Goal: Task Accomplishment & Management: Manage account settings

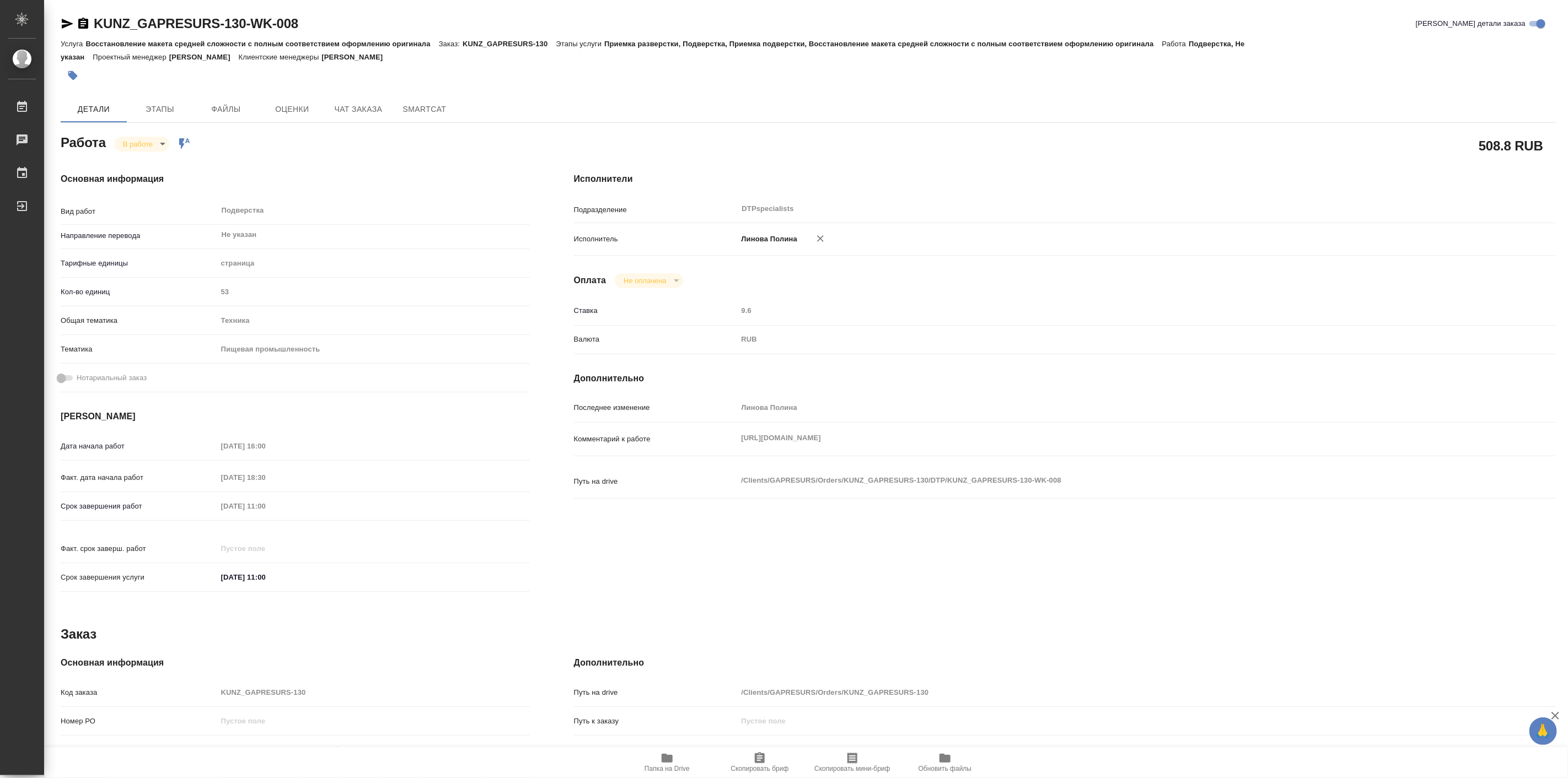
click at [656, 768] on span "Папка на Drive" at bounding box center [667, 769] width 45 height 8
click at [156, 141] on body "🙏 .cls-1 fill:#fff; AWATERA Linova Polina Работы 0 Чаты График Выйти KUNZ_GAPRE…" at bounding box center [784, 389] width 1568 height 778
click at [151, 161] on button "Выполнен" at bounding box center [142, 162] width 41 height 12
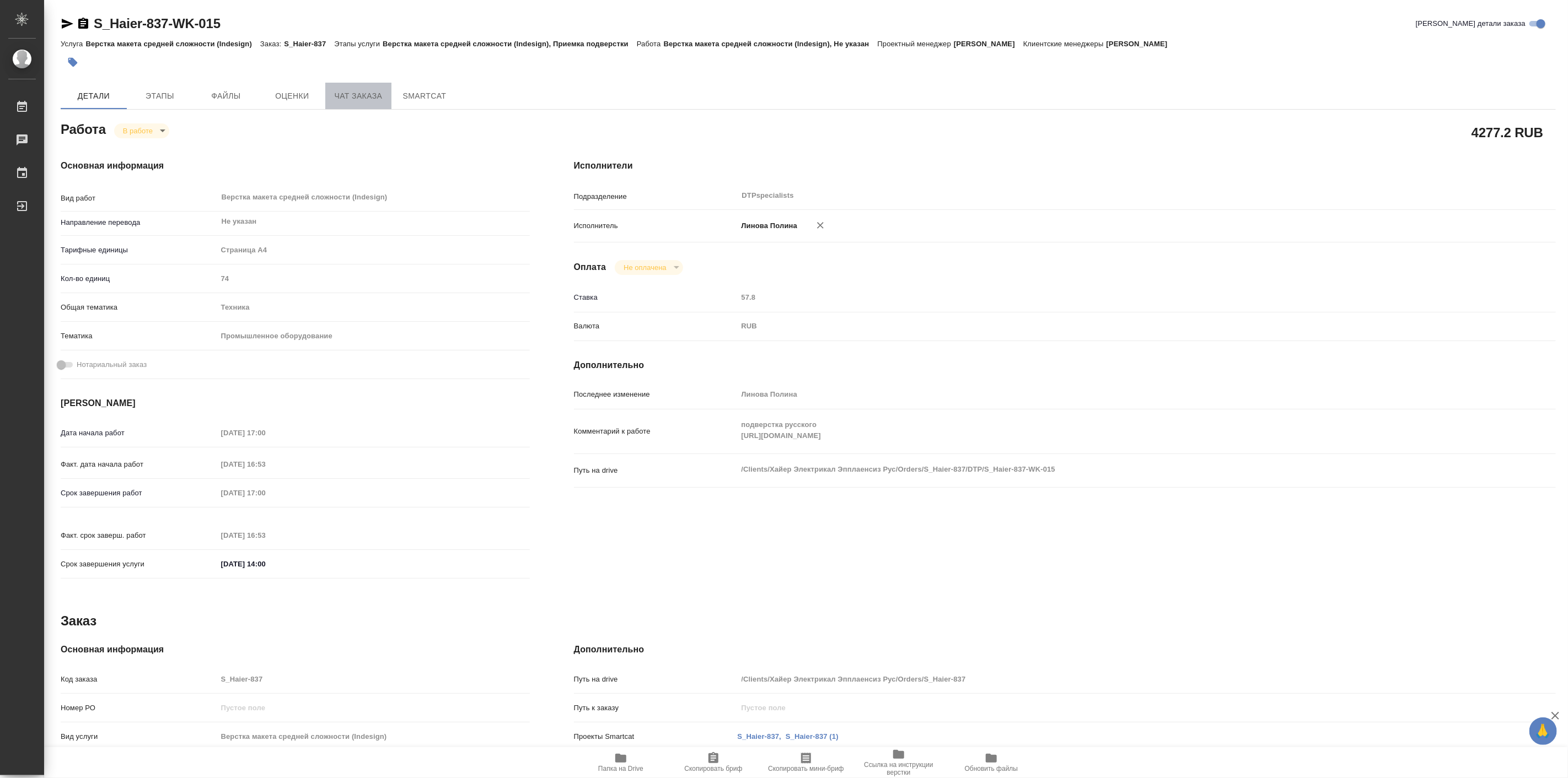
click at [357, 101] on span "Чат заказа" at bounding box center [357, 96] width 53 height 14
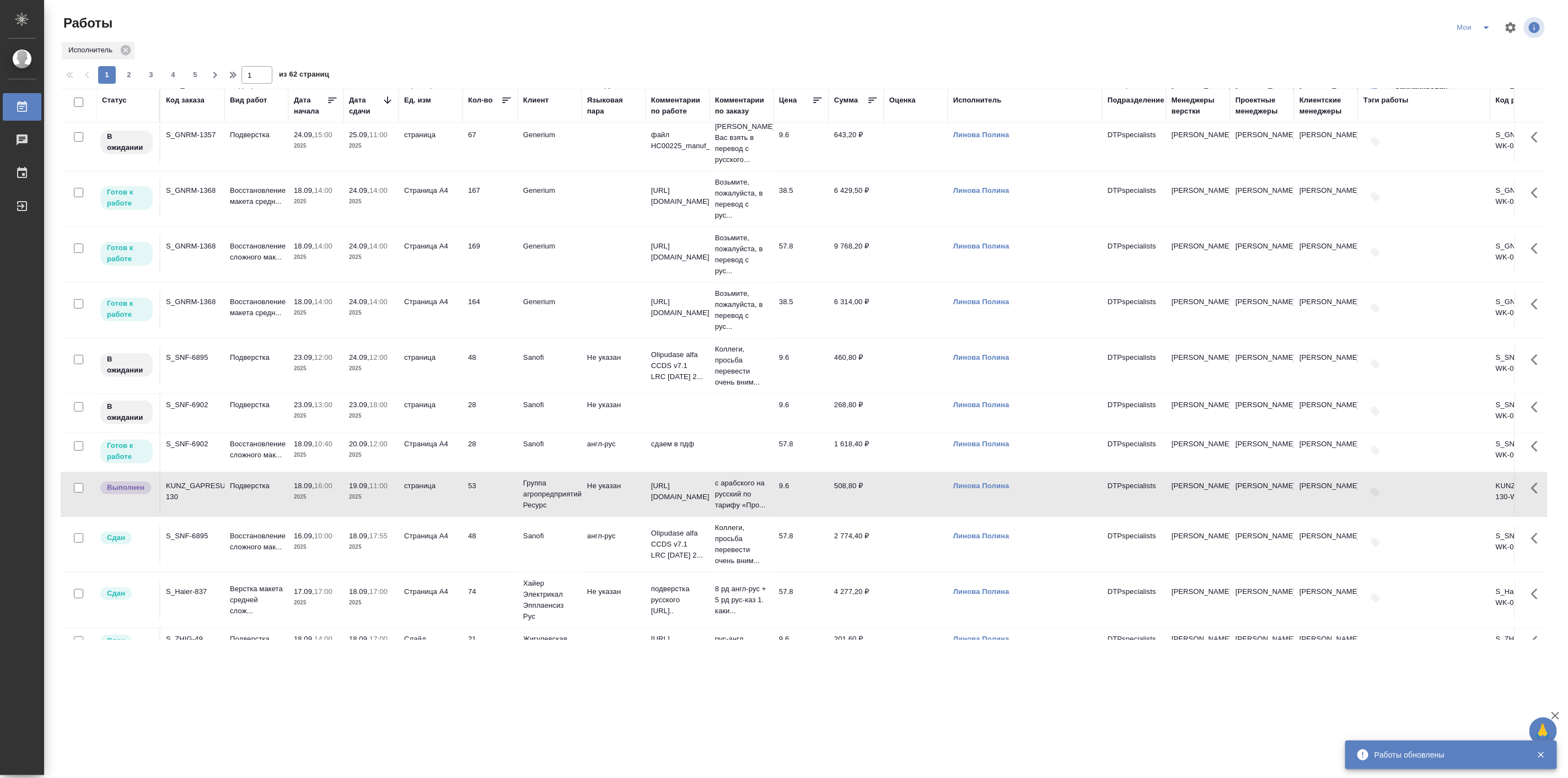
scroll to position [204, 0]
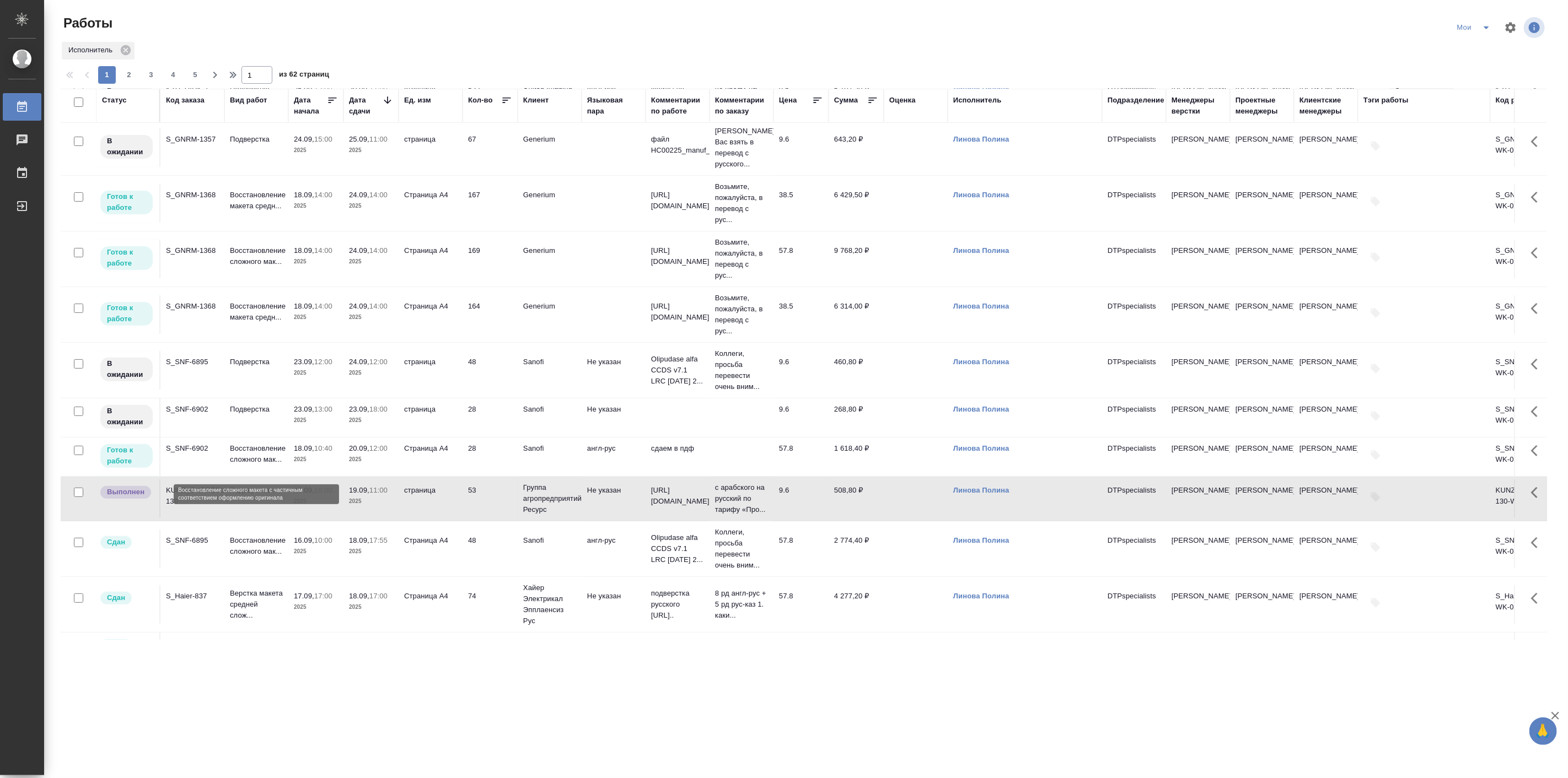
click at [237, 455] on p "Восстановление сложного мак..." at bounding box center [256, 454] width 53 height 22
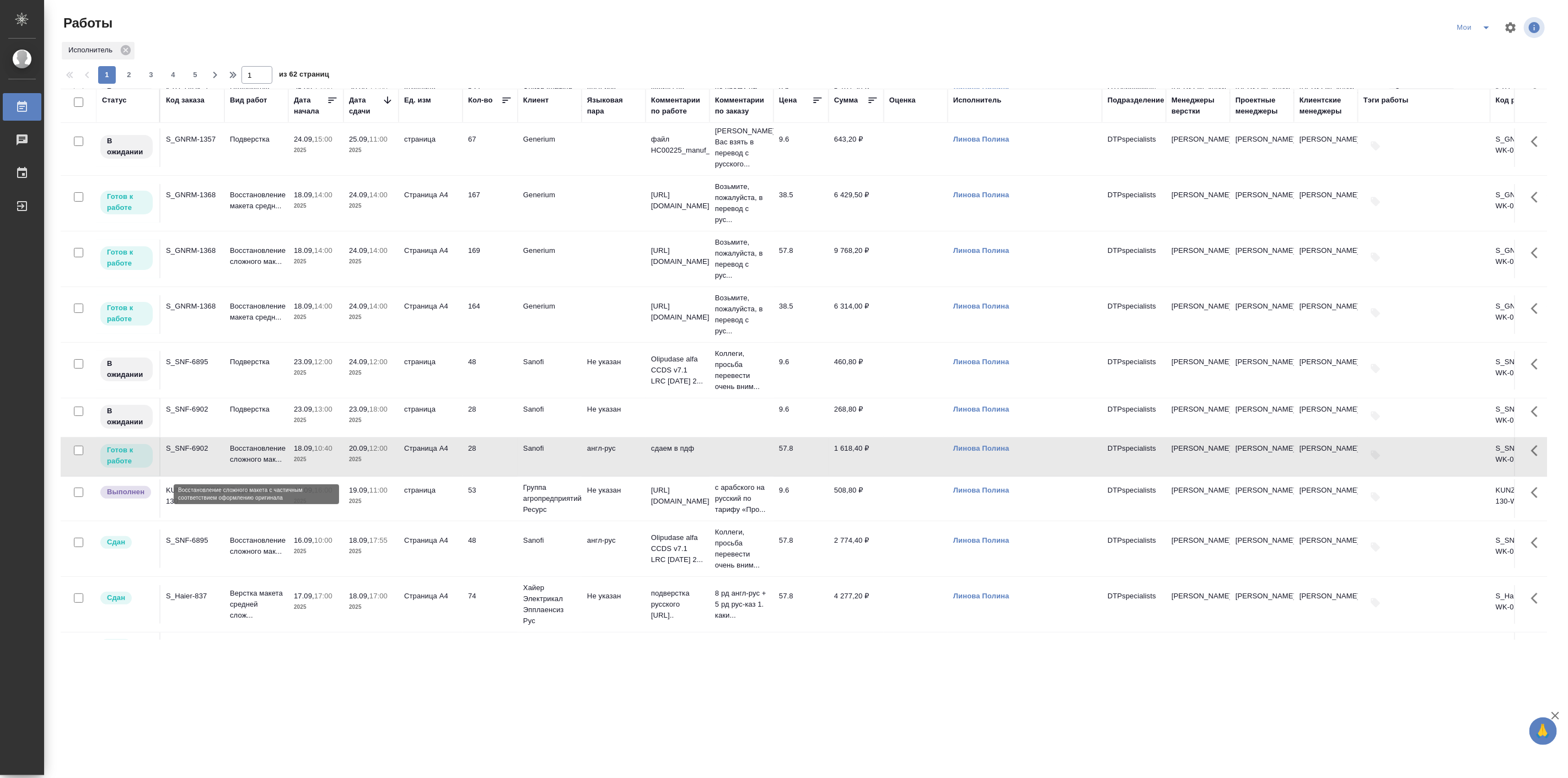
click at [237, 455] on p "Восстановление сложного мак..." at bounding box center [256, 454] width 53 height 22
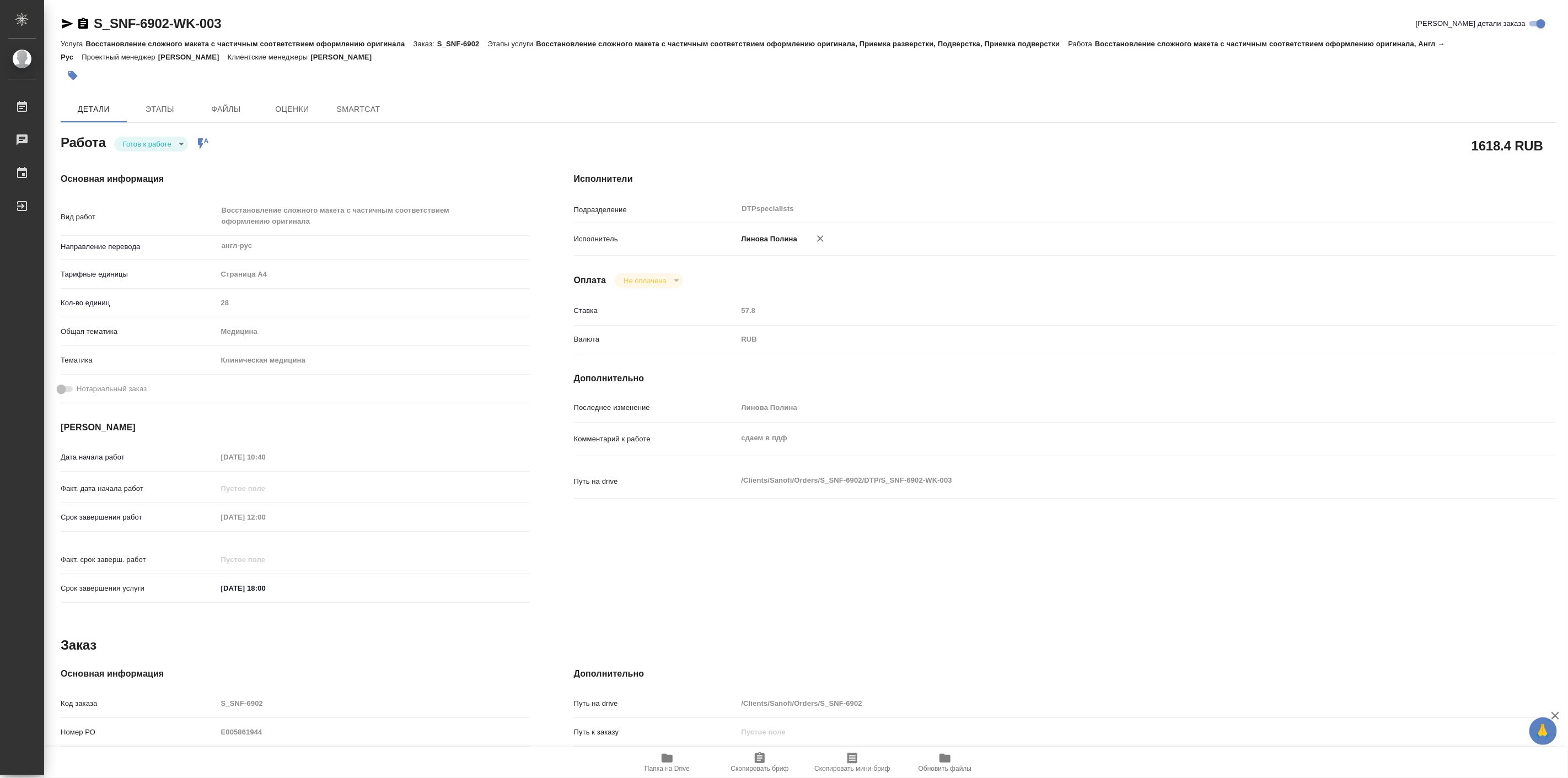
type textarea "x"
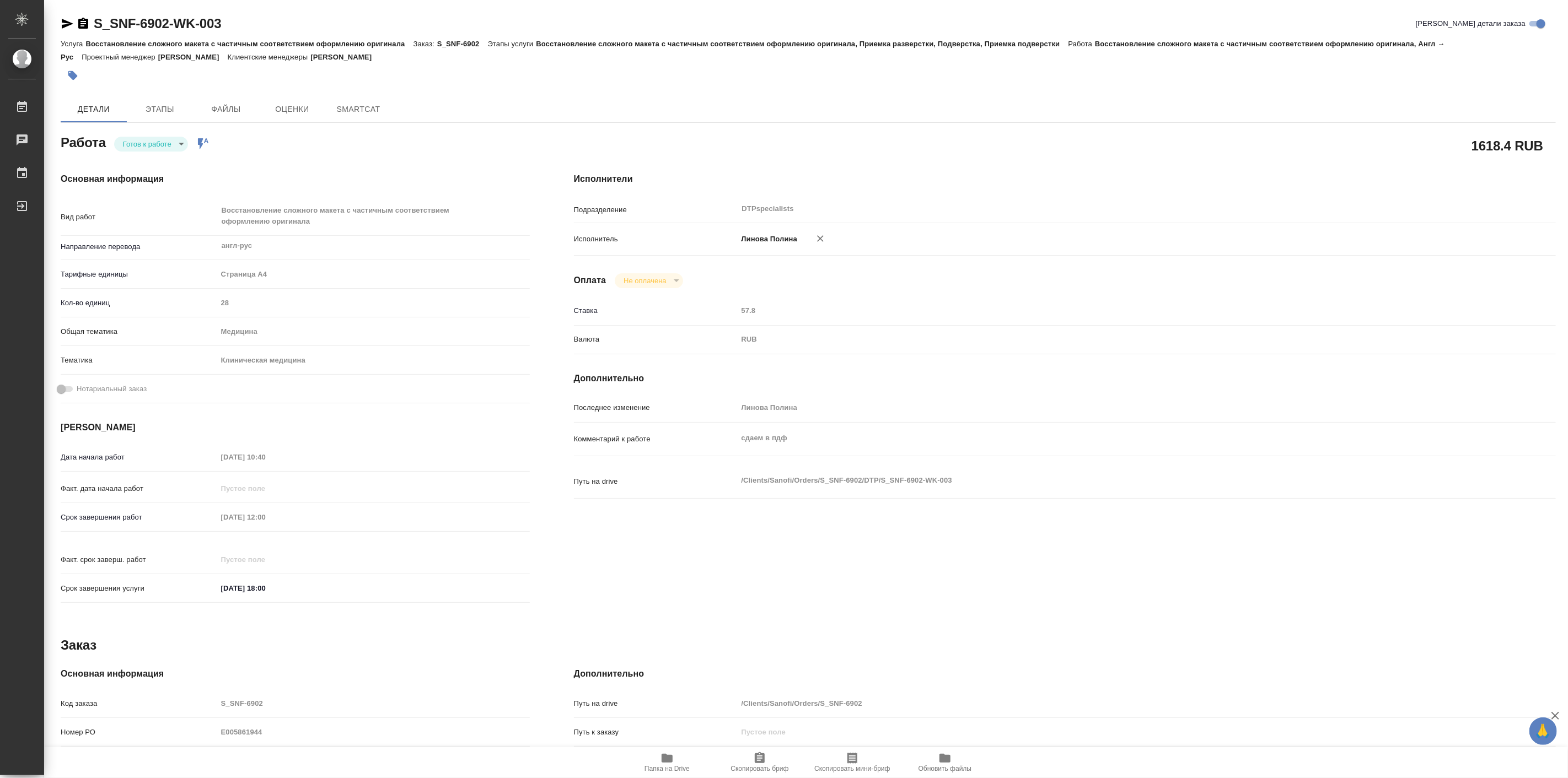
type textarea "x"
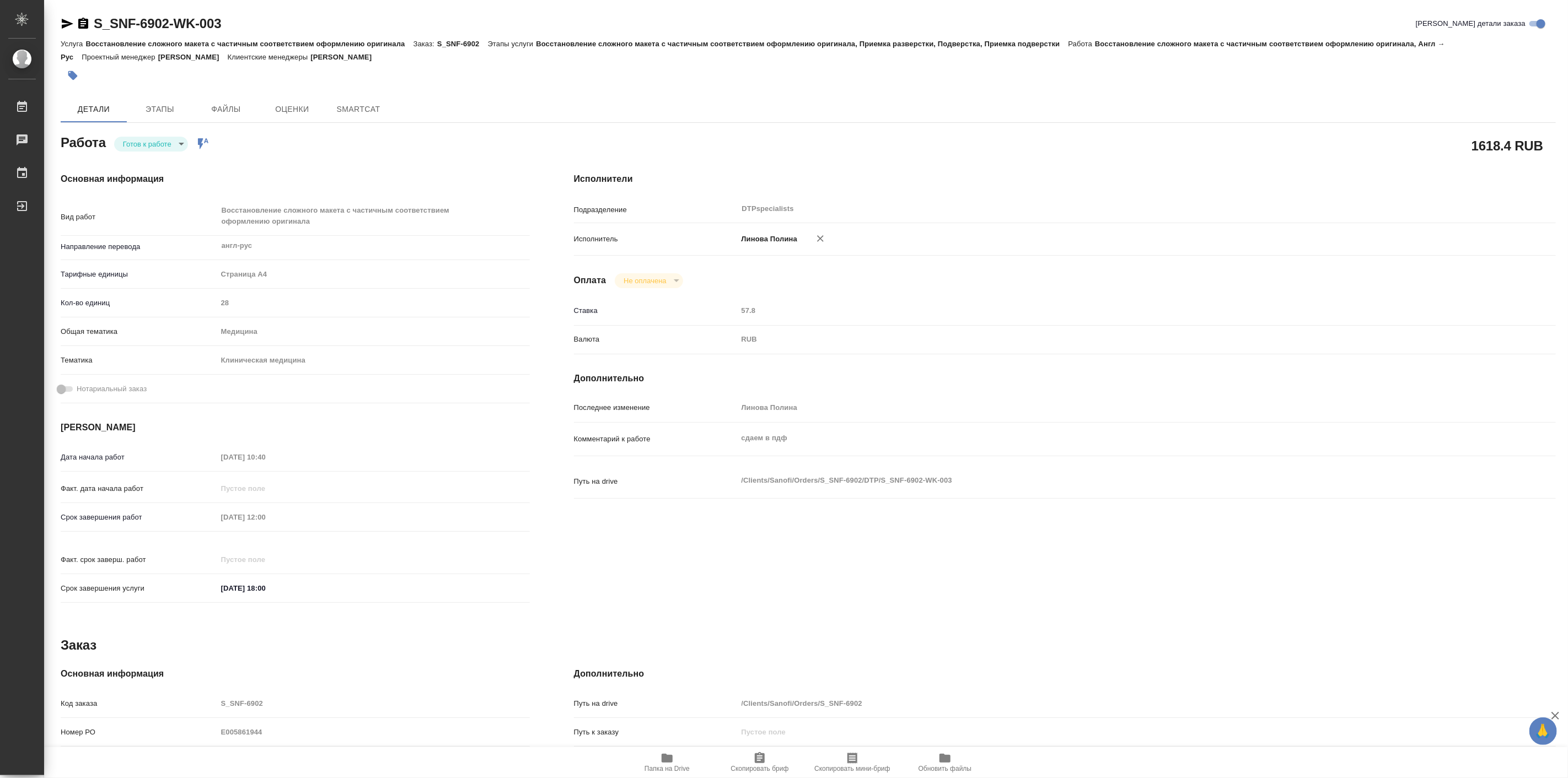
type textarea "x"
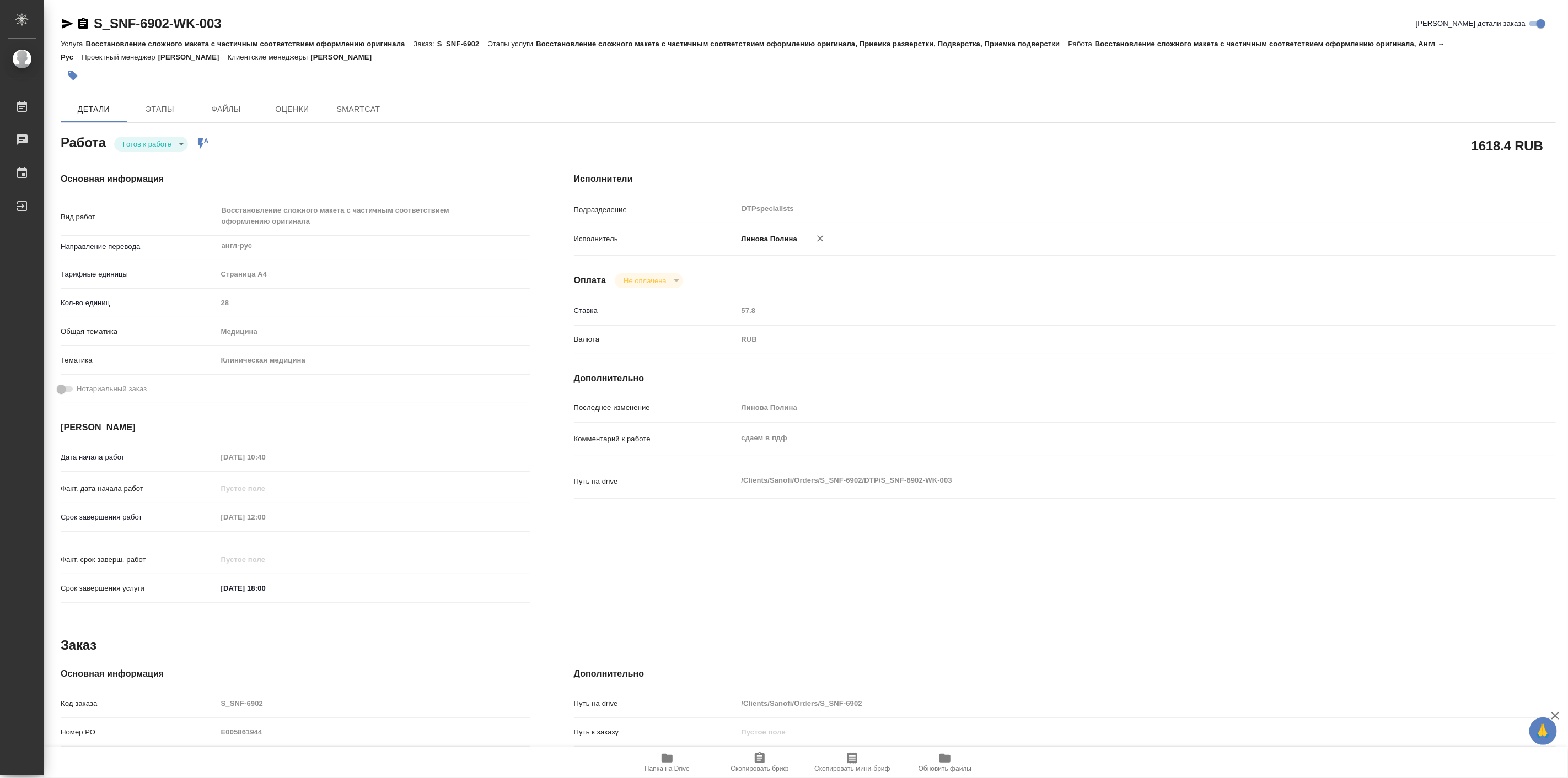
type textarea "x"
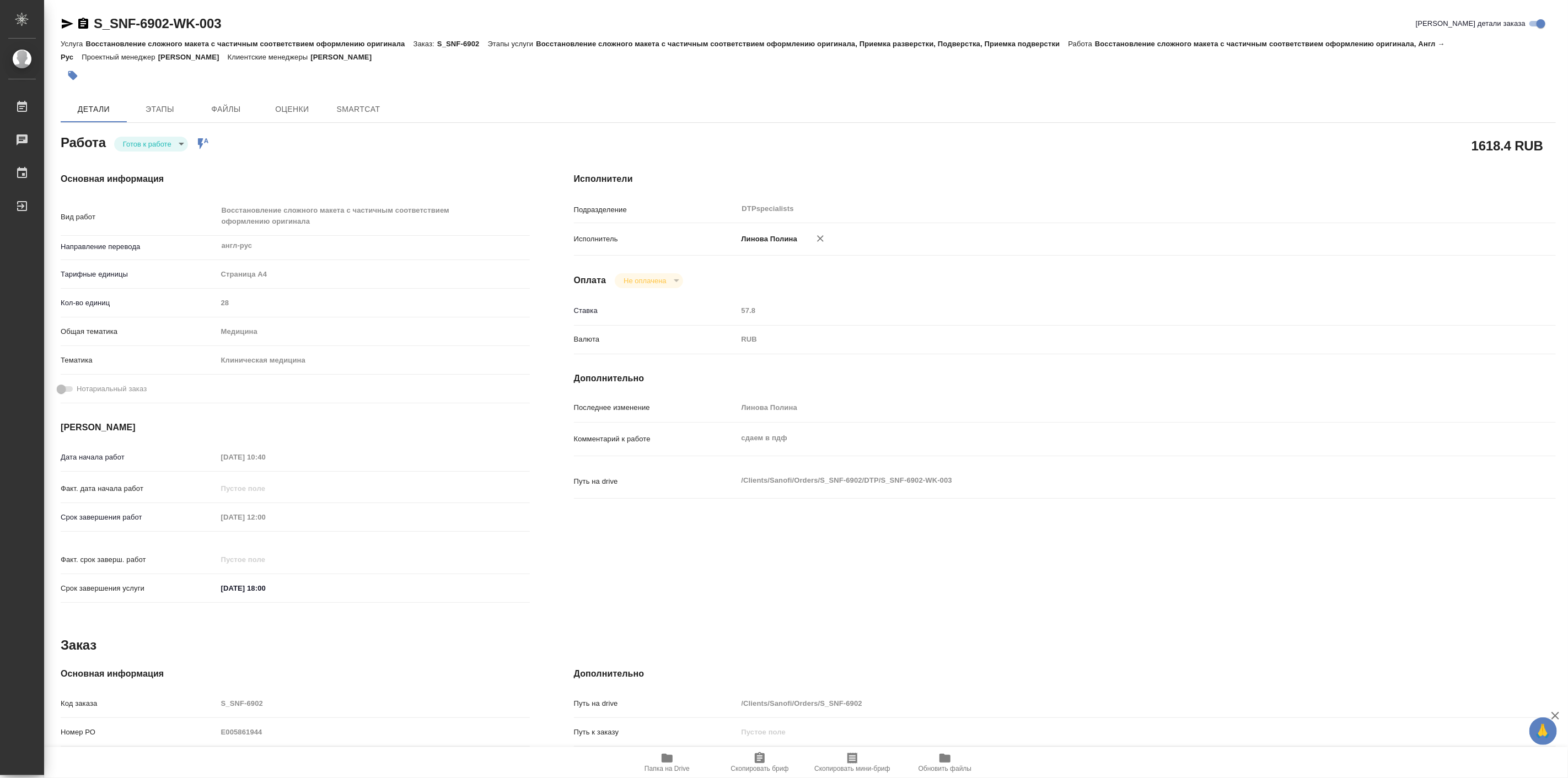
type textarea "x"
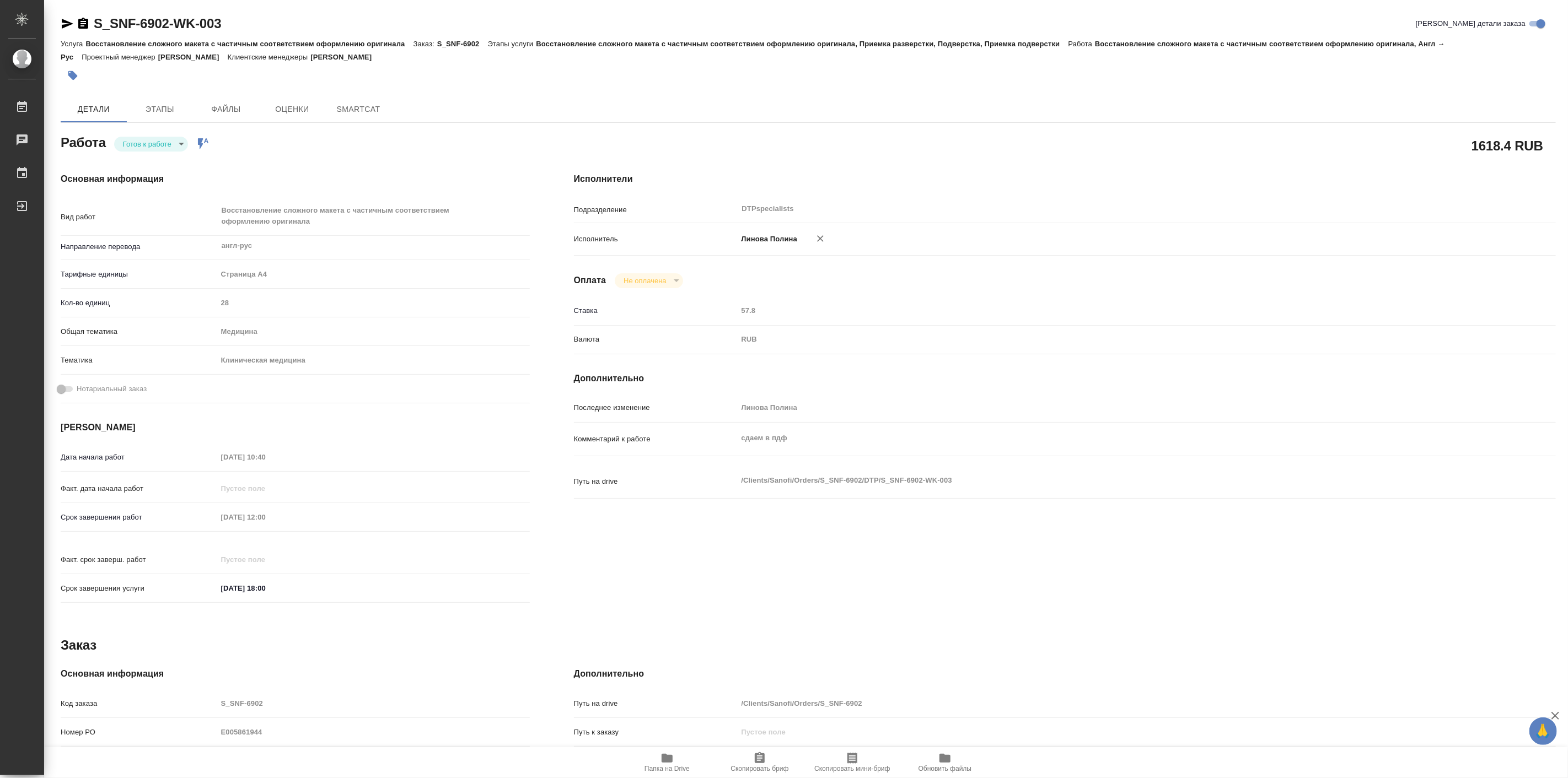
type textarea "x"
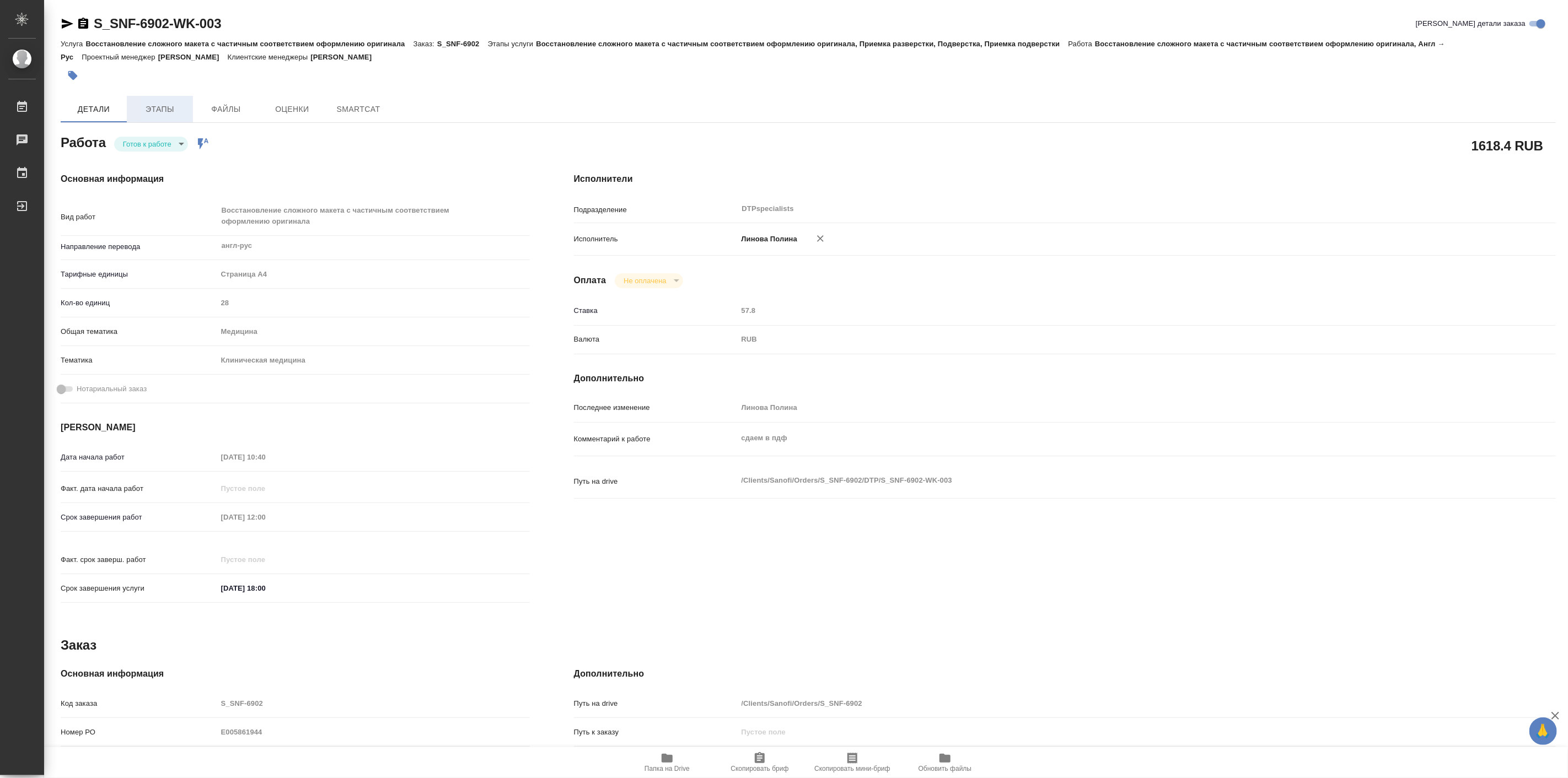
type textarea "x"
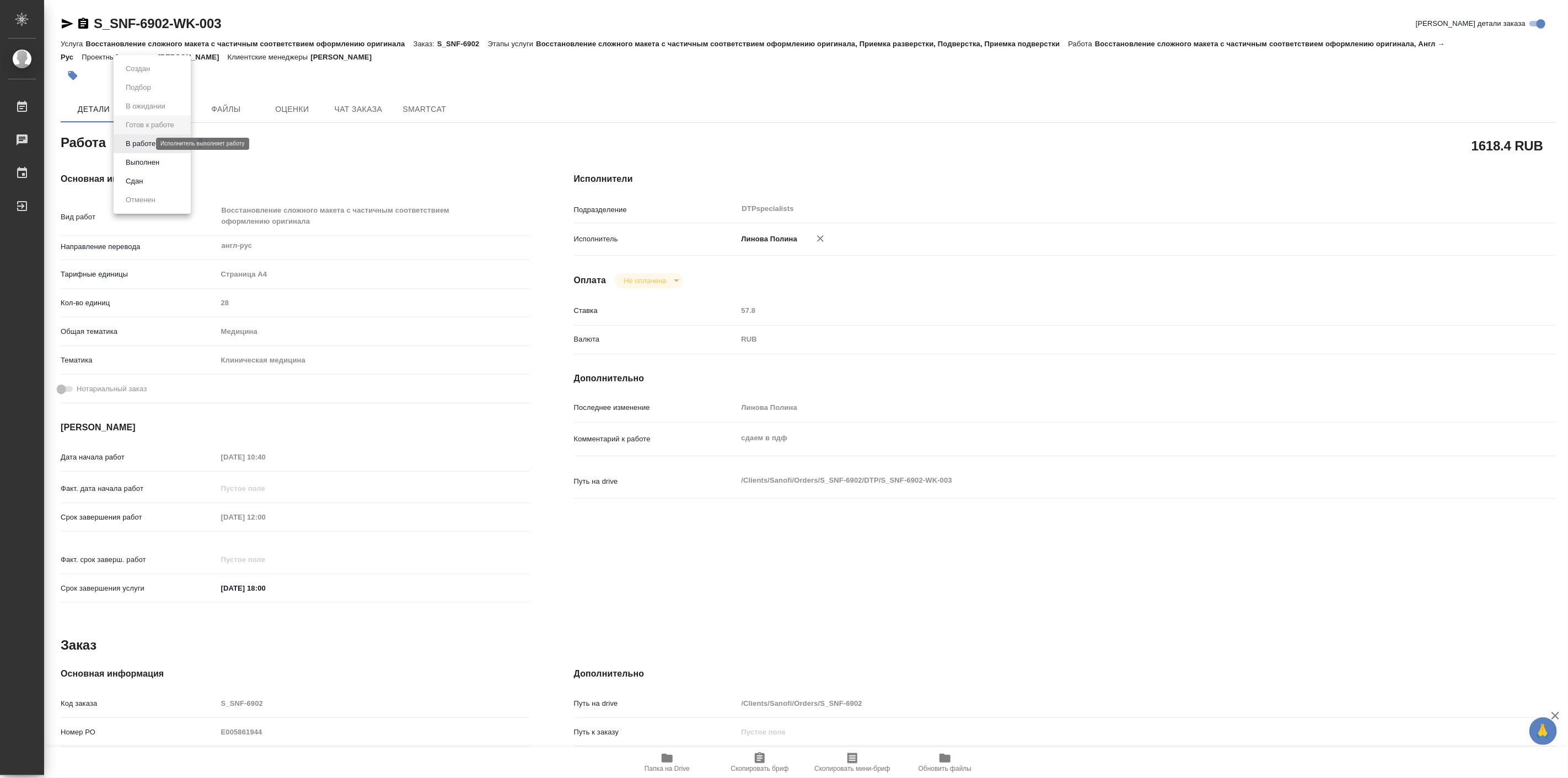
click at [119, 142] on body "🙏 .cls-1 fill:#fff; AWATERA Linova Polina Работы Чаты График Выйти S_SNF-6902-W…" at bounding box center [784, 389] width 1568 height 778
click at [138, 147] on button "В работе" at bounding box center [141, 144] width 36 height 12
type textarea "x"
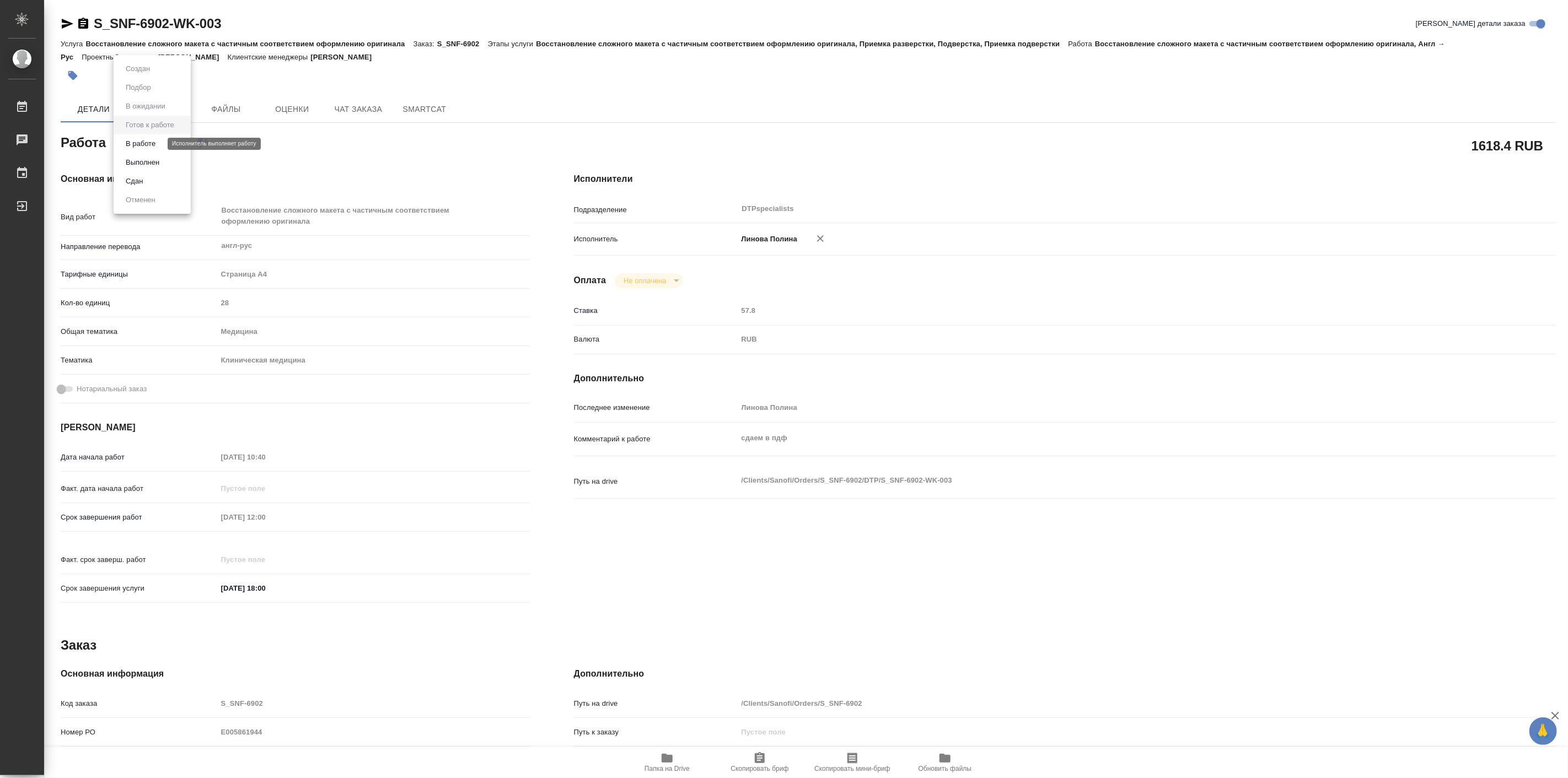
type textarea "x"
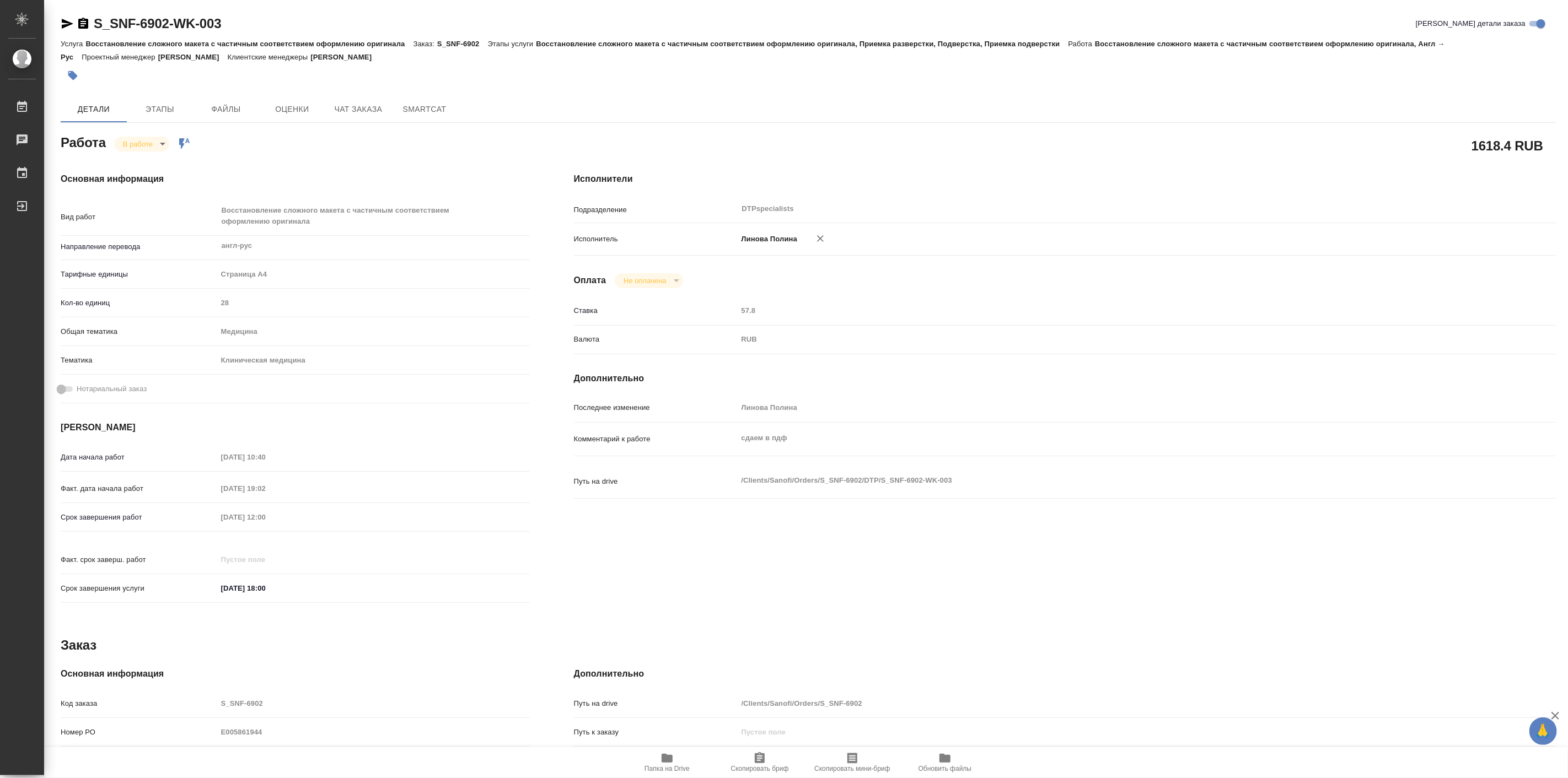
type textarea "x"
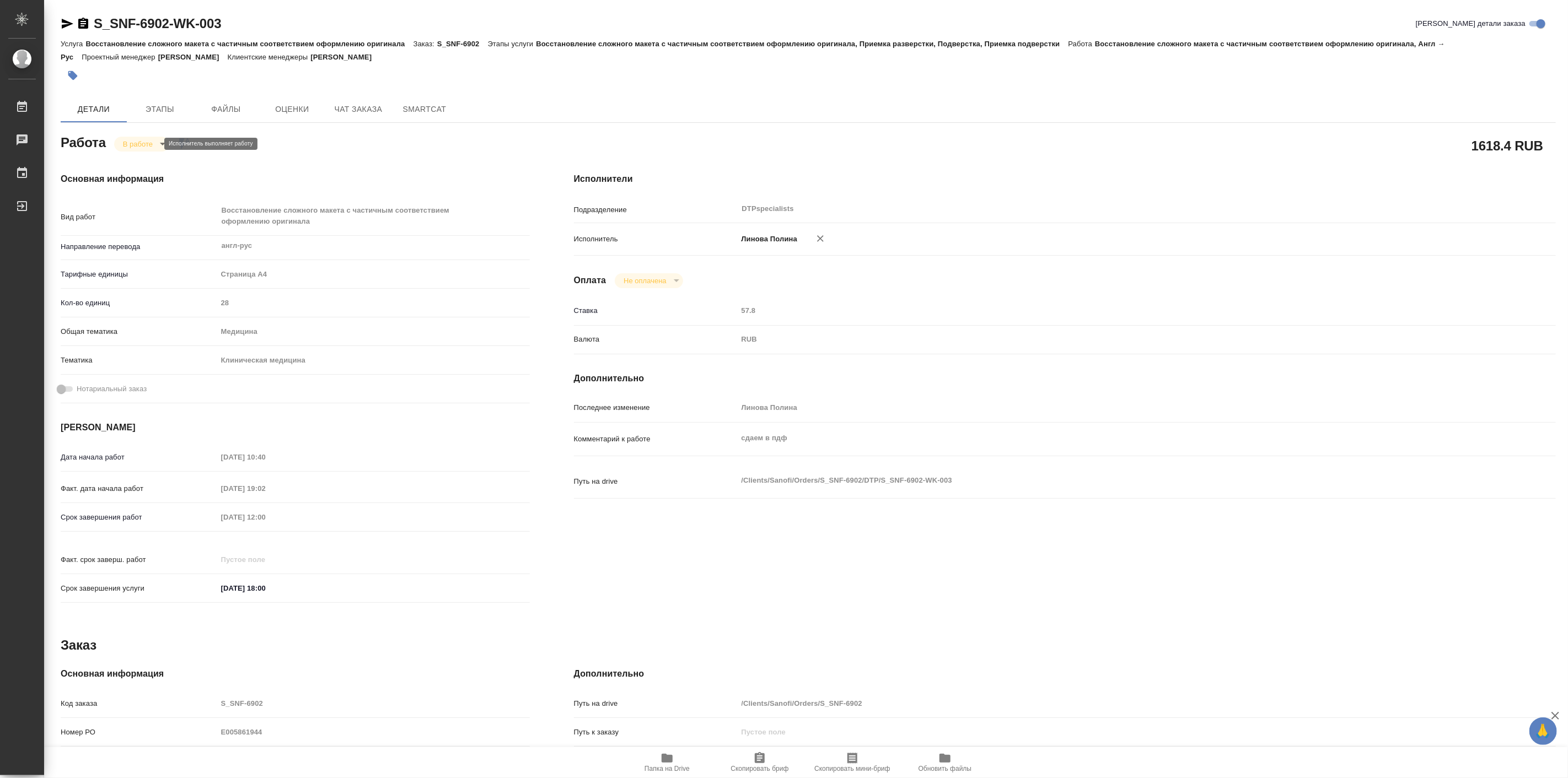
type textarea "x"
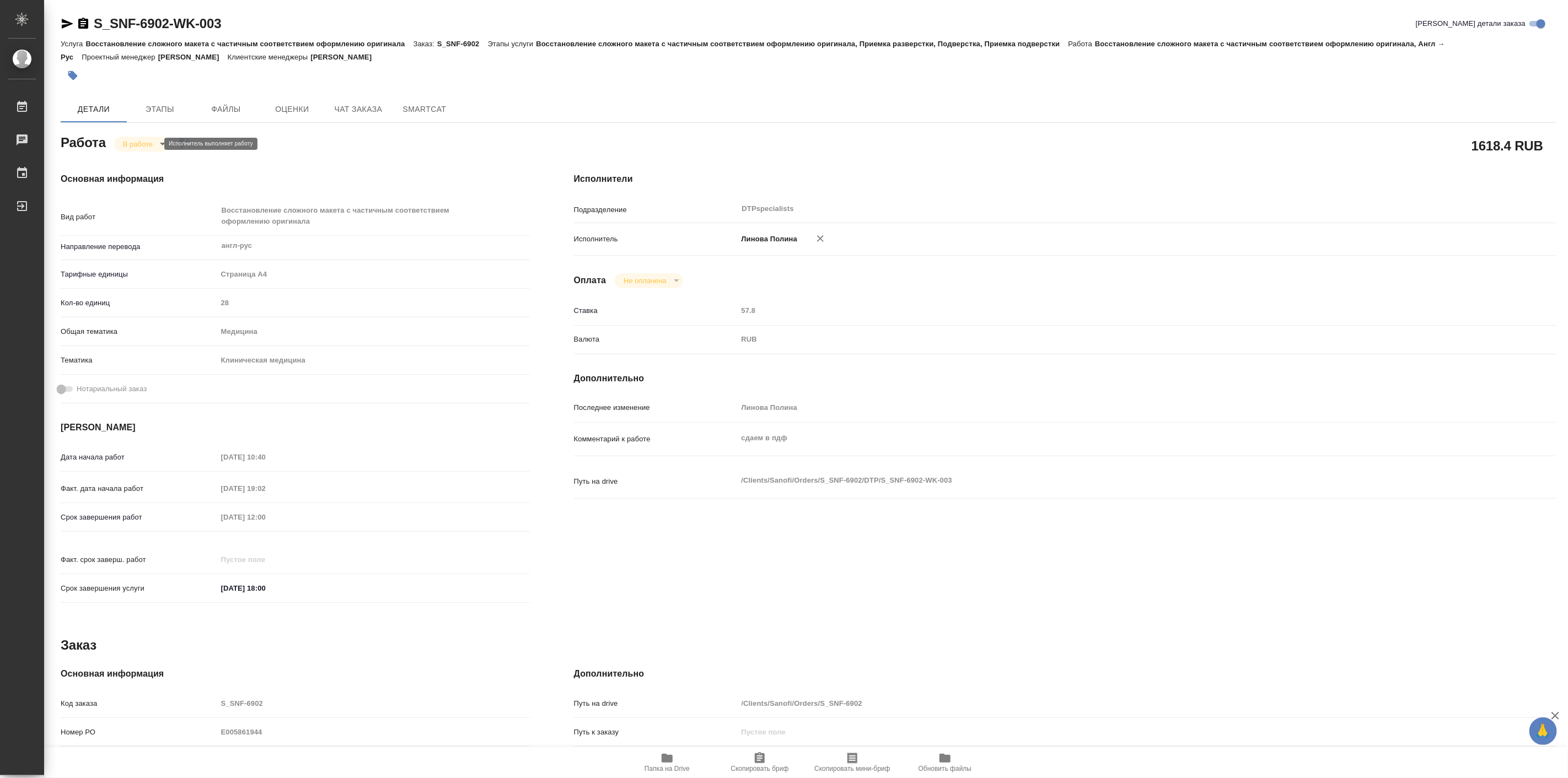
type textarea "x"
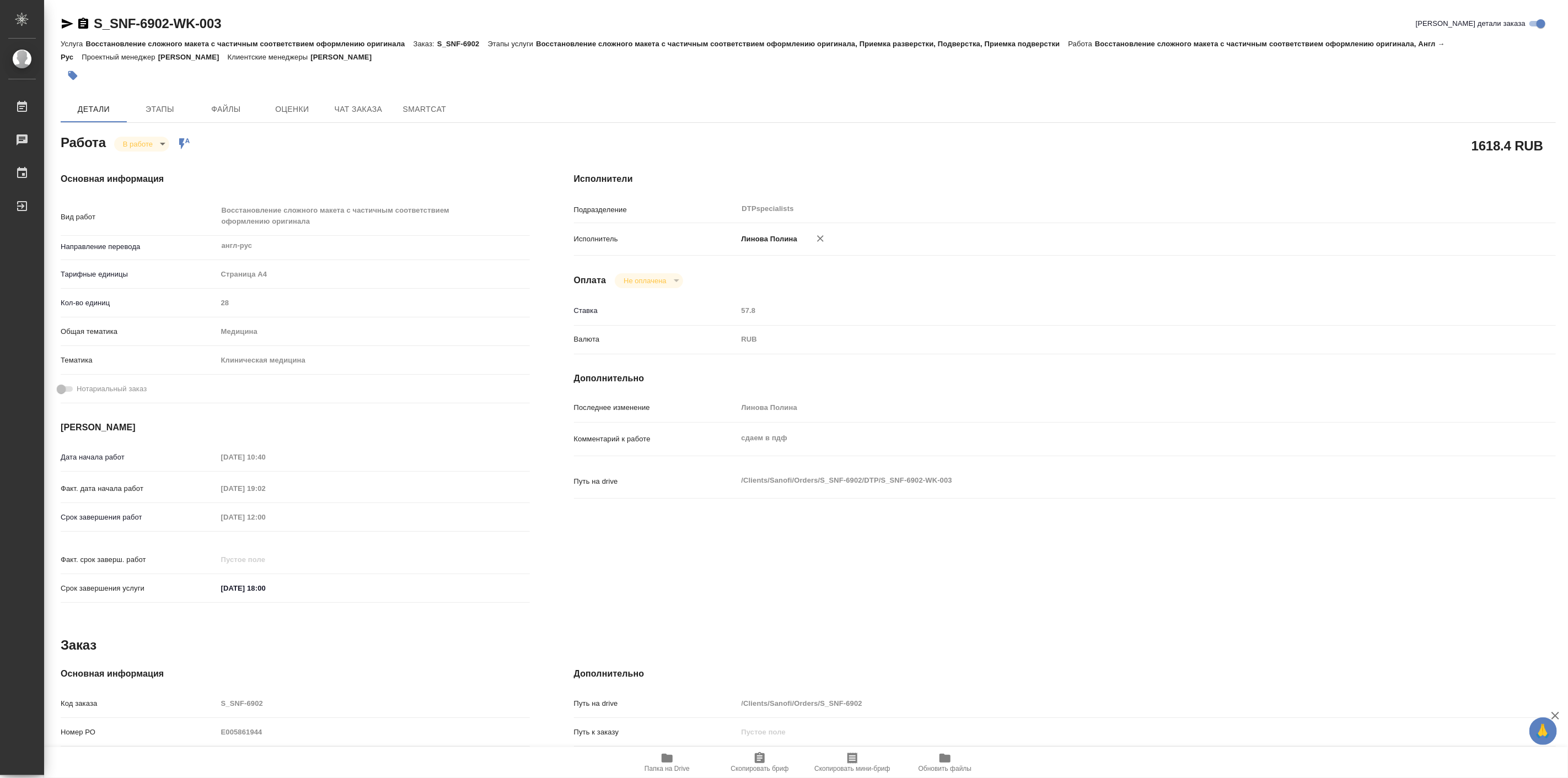
type textarea "x"
drag, startPoint x: 92, startPoint y: 3, endPoint x: 169, endPoint y: 22, distance: 79.3
click at [169, 22] on div "S_SNF-6902-WK-003 Кратко детали заказа Услуга Восстановление сложного макета с …" at bounding box center [807, 481] width 1507 height 963
copy link "S_SNF-6902"
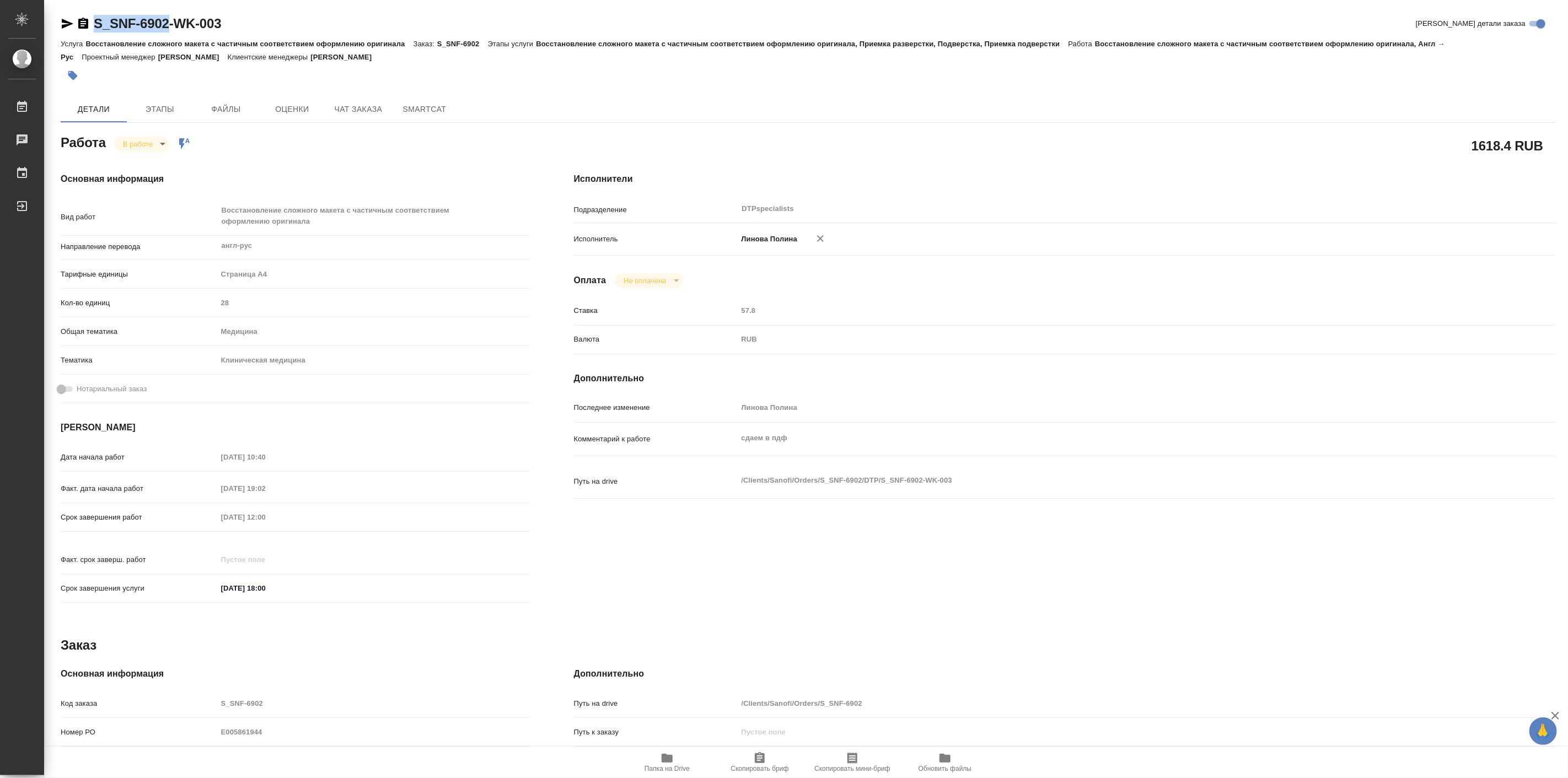
click at [674, 769] on span "Папка на Drive" at bounding box center [667, 769] width 45 height 8
